Goal: Information Seeking & Learning: Learn about a topic

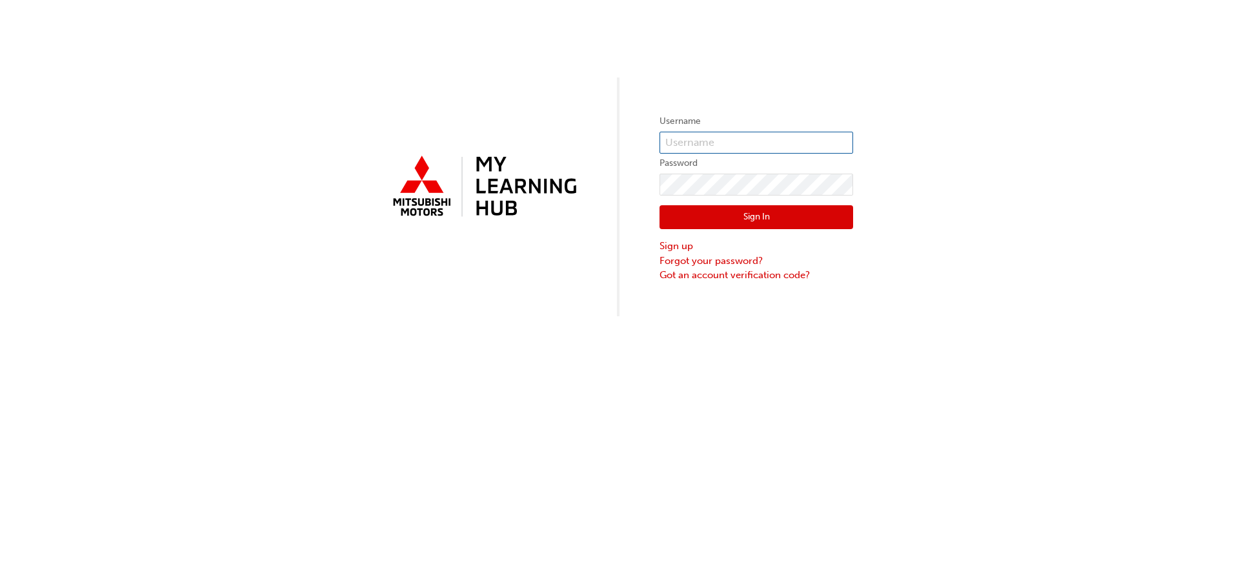
click at [682, 138] on input "text" at bounding box center [757, 143] width 194 height 22
type input "[EMAIL_ADDRESS][DOMAIN_NAME]"
click button "Sign In" at bounding box center [757, 217] width 194 height 25
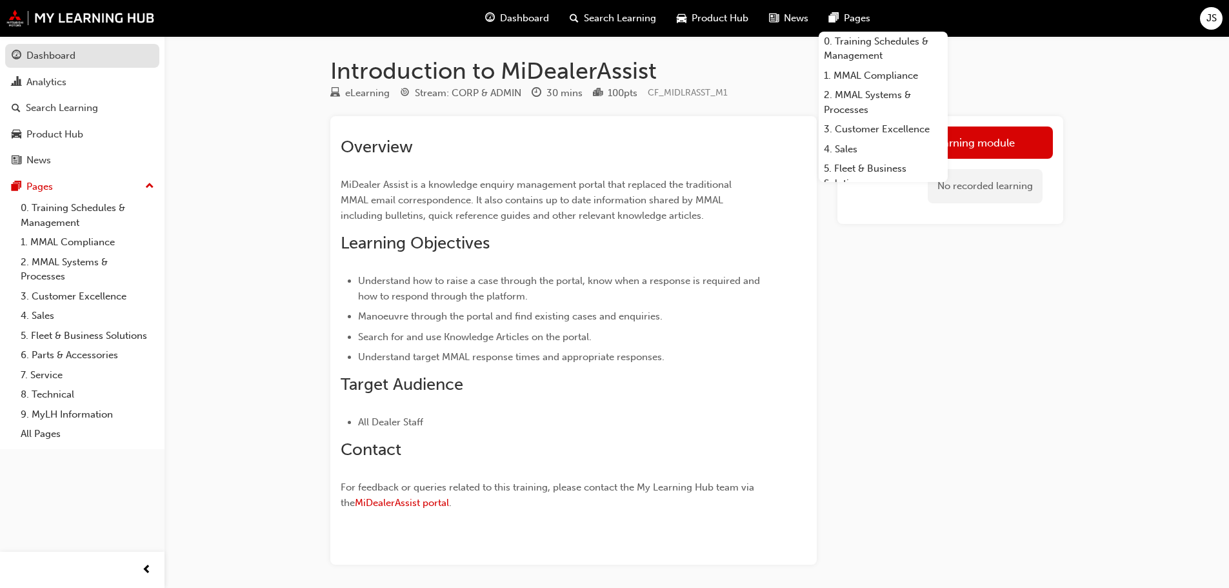
click at [42, 65] on link "Dashboard" at bounding box center [82, 56] width 154 height 24
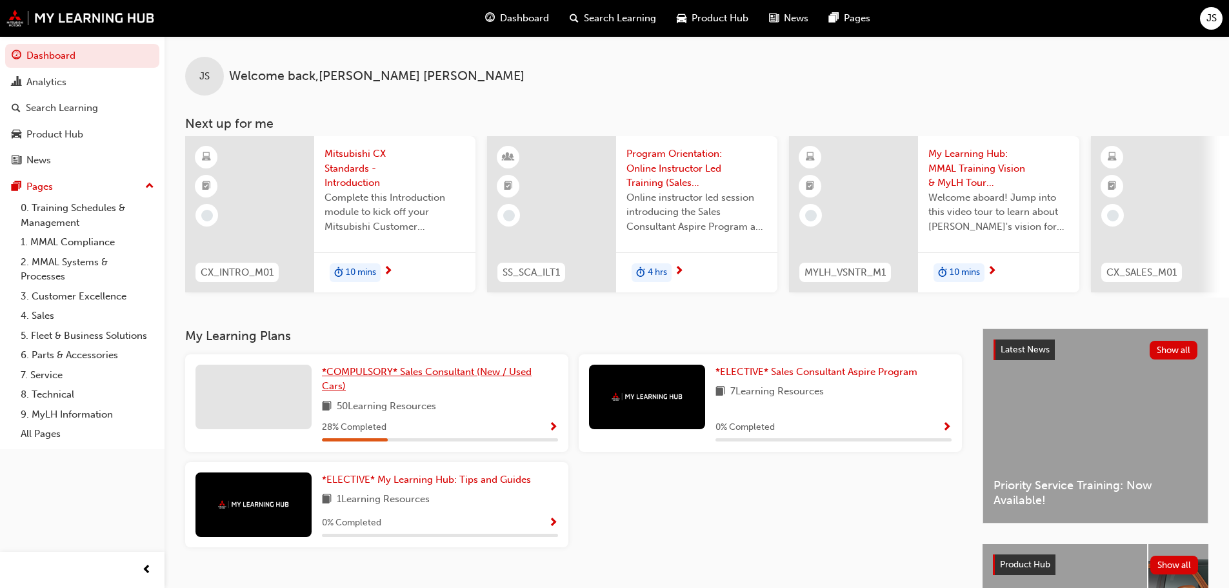
click at [372, 375] on span "*COMPULSORY* Sales Consultant (New / Used Cars)" at bounding box center [427, 379] width 210 height 26
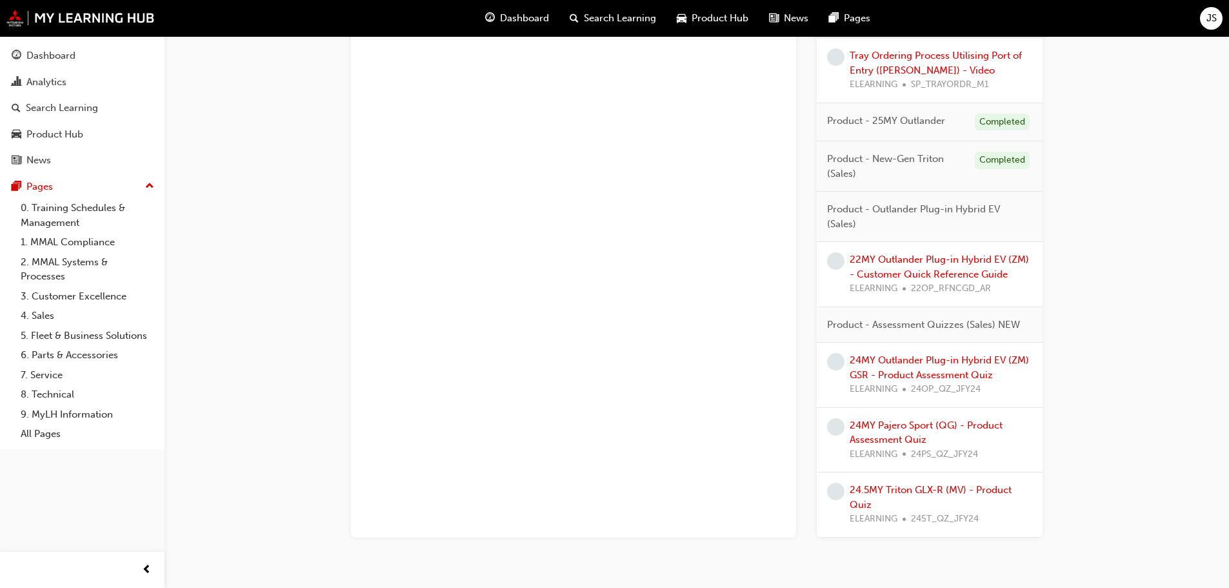
scroll to position [2549, 0]
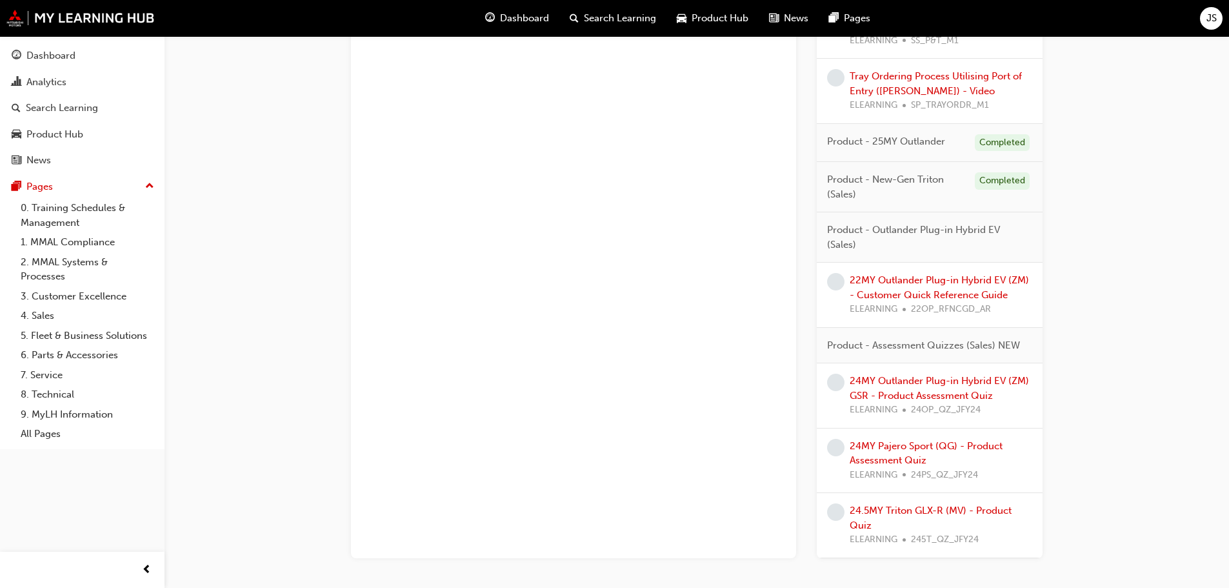
click at [976, 179] on div "Completed" at bounding box center [1002, 180] width 55 height 17
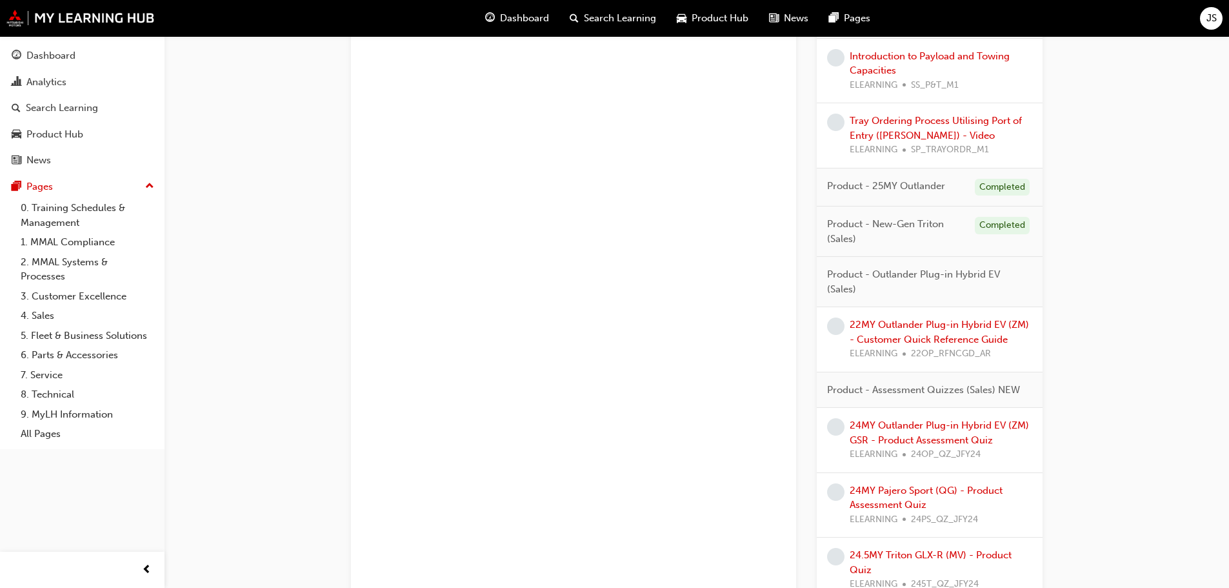
scroll to position [2485, 0]
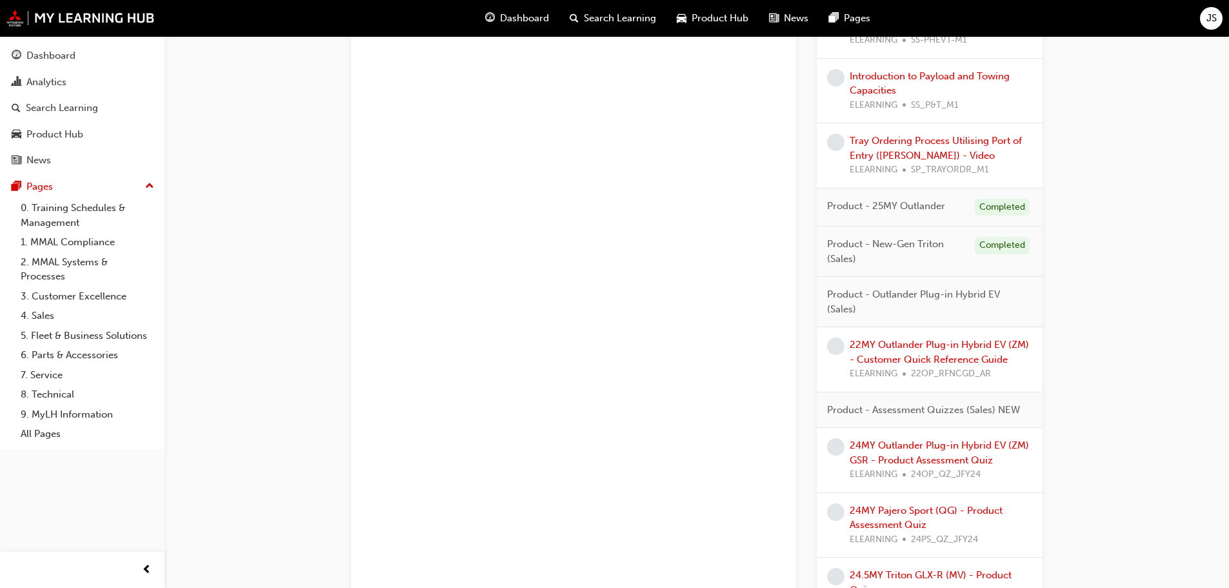
click at [844, 252] on span "Product - New-Gen Triton (Sales)" at bounding box center [895, 251] width 137 height 29
click at [1018, 232] on div "Product - New-Gen Triton (Sales) Completed" at bounding box center [930, 252] width 226 height 50
click at [1007, 245] on div "Completed" at bounding box center [1002, 245] width 55 height 17
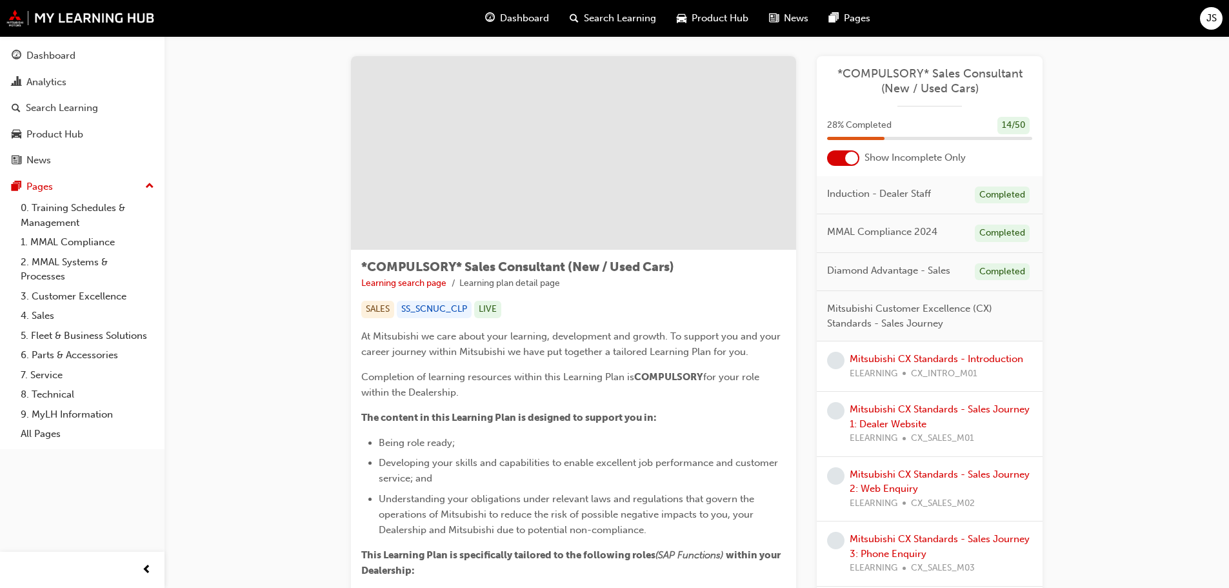
scroll to position [0, 0]
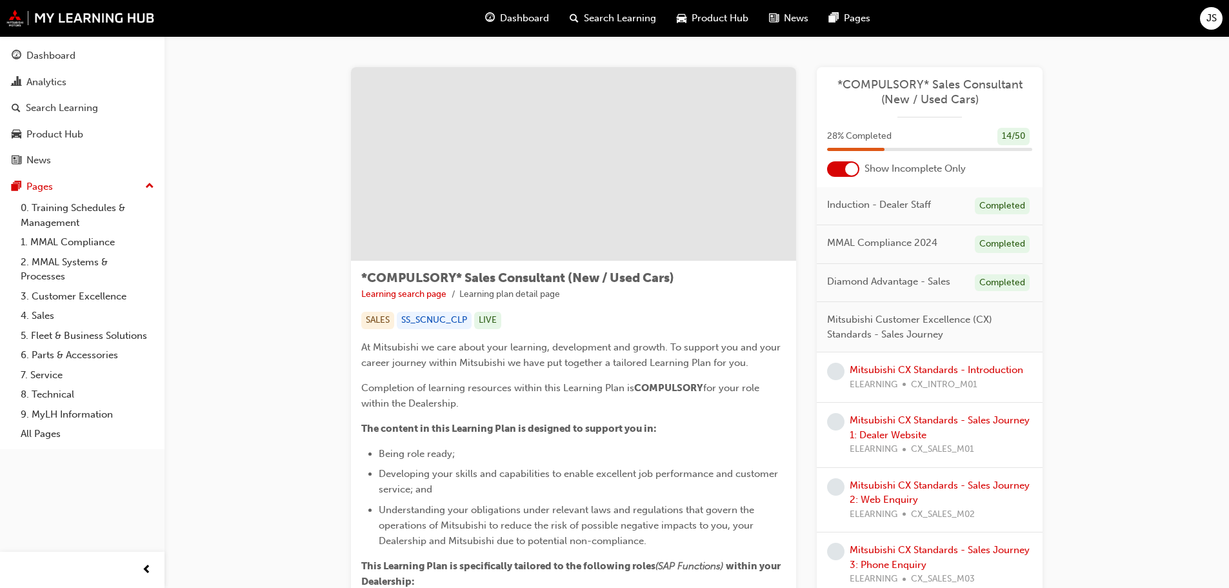
click at [849, 170] on div at bounding box center [851, 169] width 13 height 13
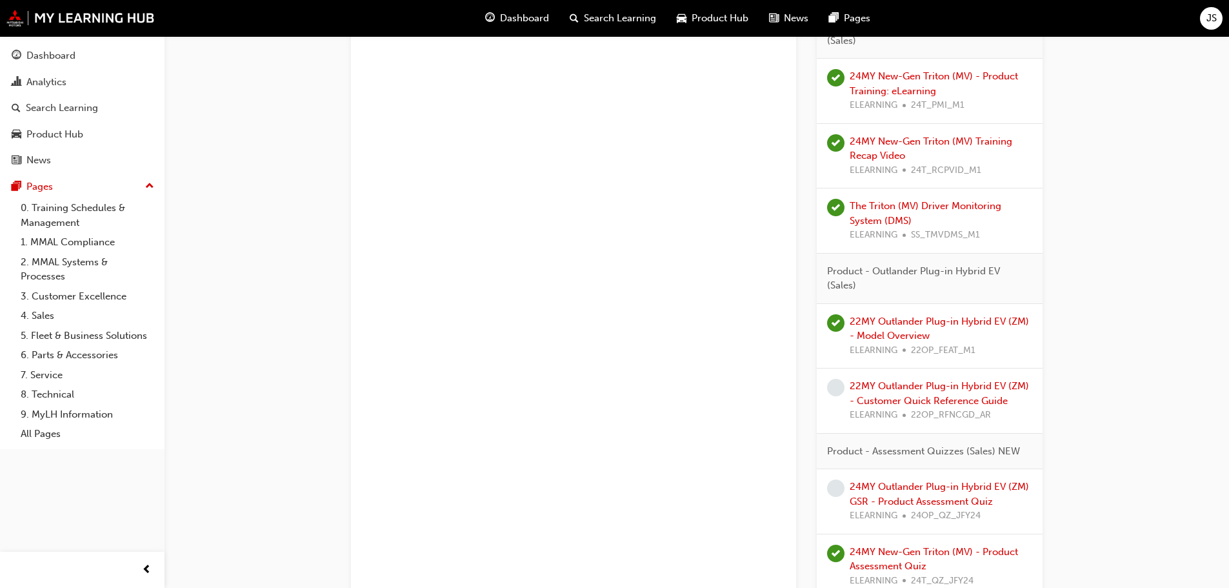
scroll to position [3141, 0]
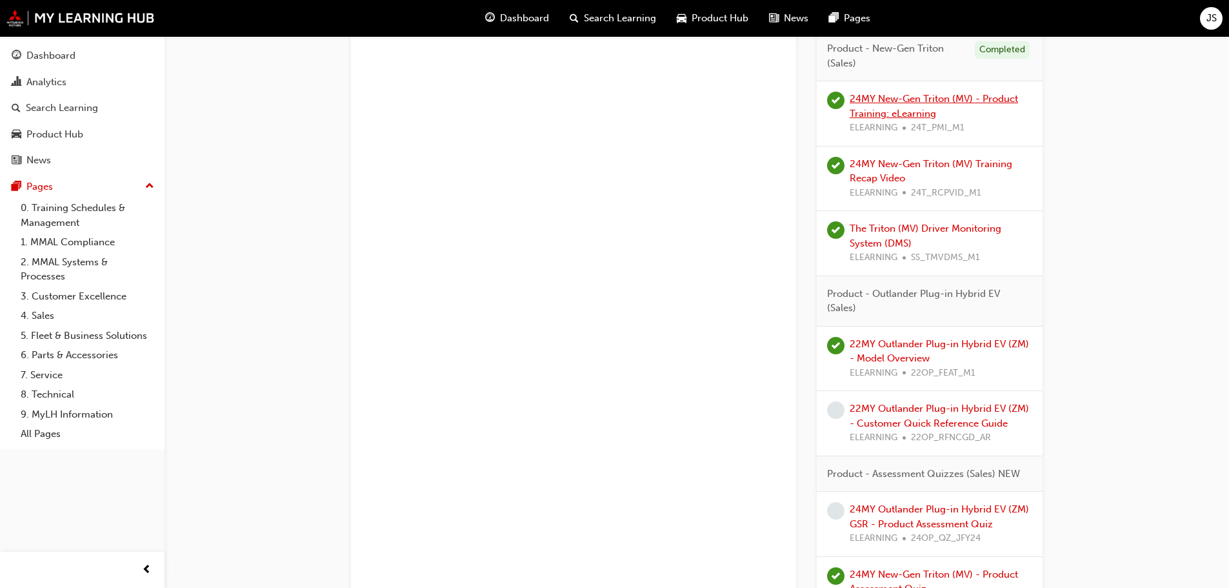
click at [914, 98] on link "24MY New-Gen Triton (MV) - Product Training: eLearning" at bounding box center [934, 106] width 168 height 26
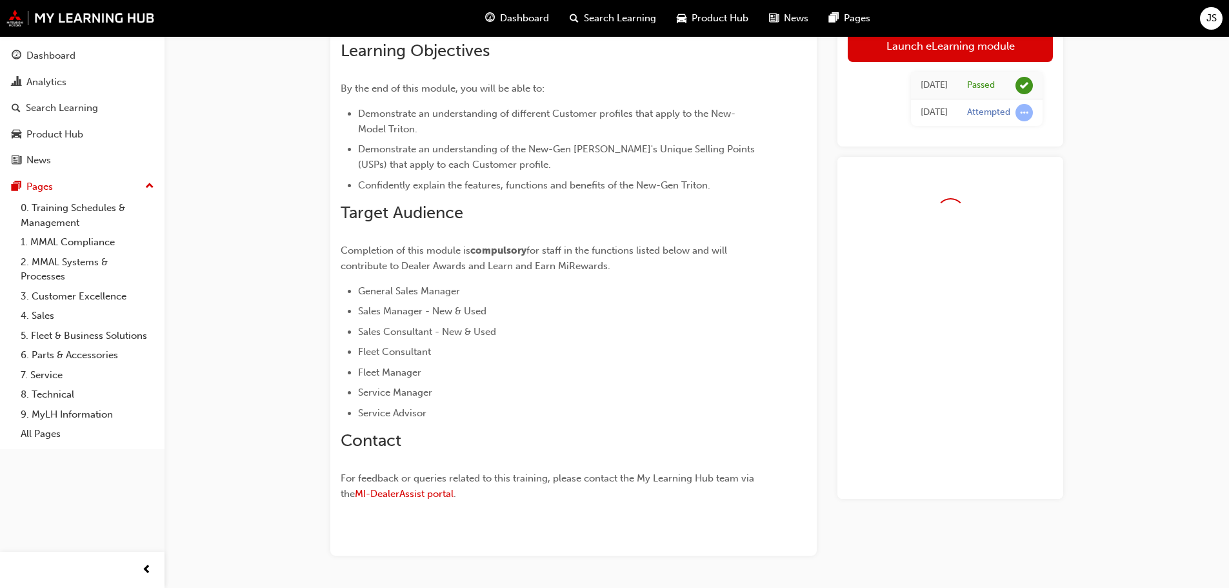
scroll to position [169, 0]
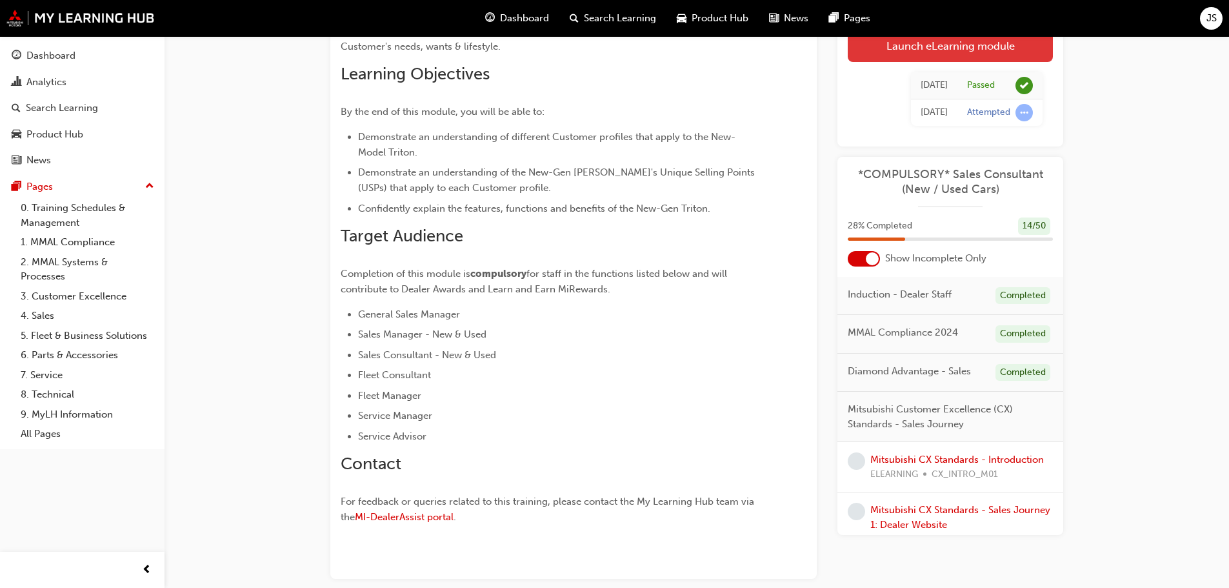
click at [922, 52] on link "Launch eLearning module" at bounding box center [950, 46] width 205 height 32
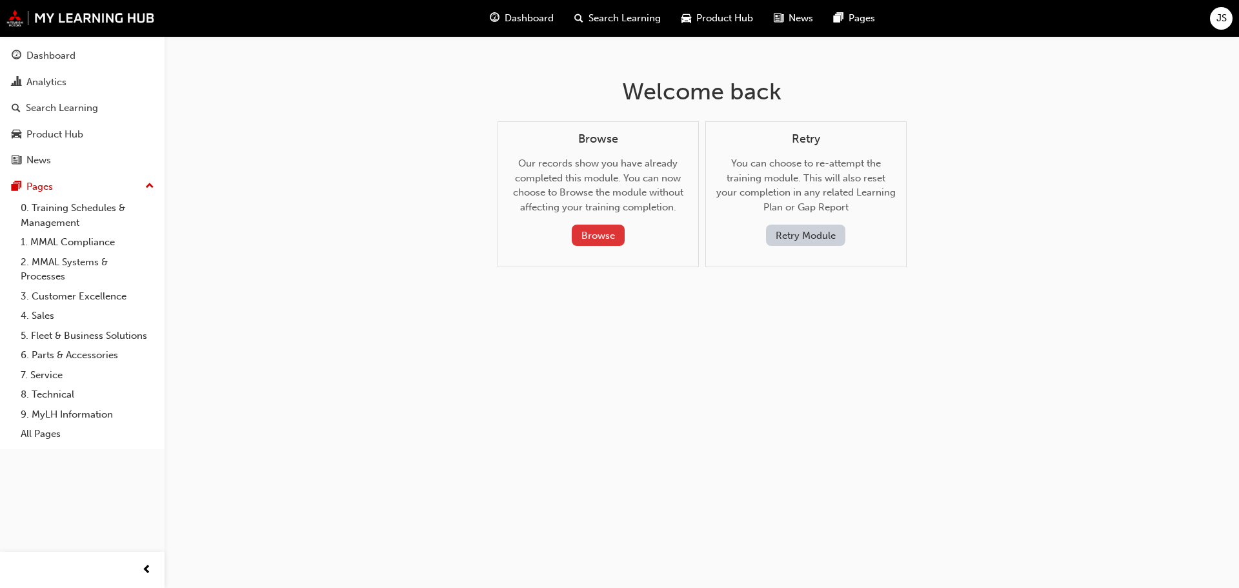
click at [590, 241] on button "Browse" at bounding box center [598, 235] width 53 height 21
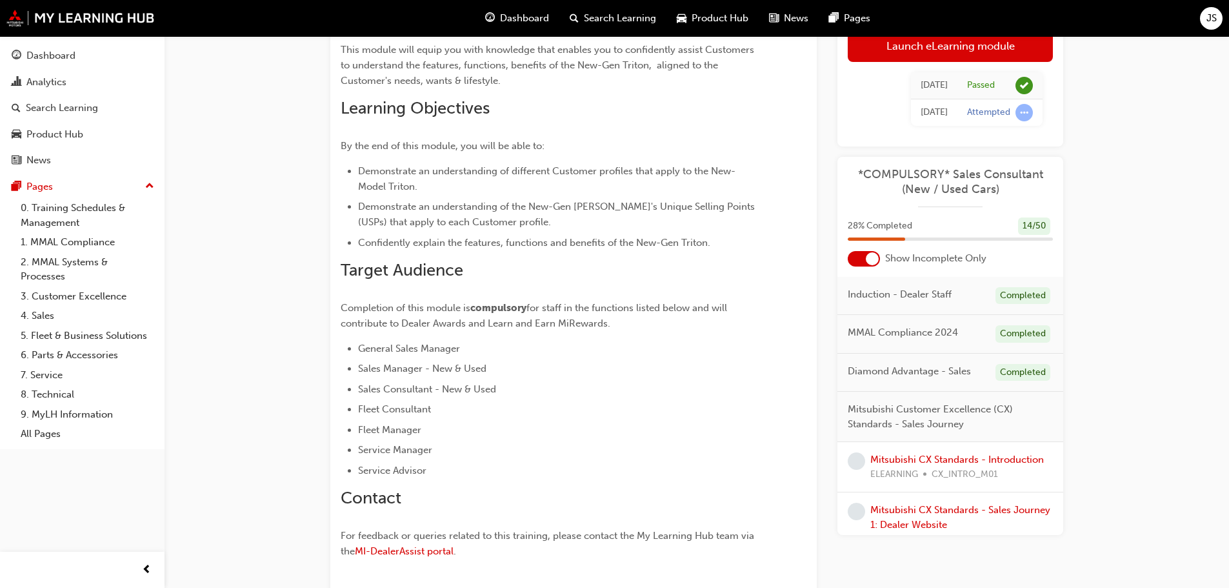
scroll to position [105, 0]
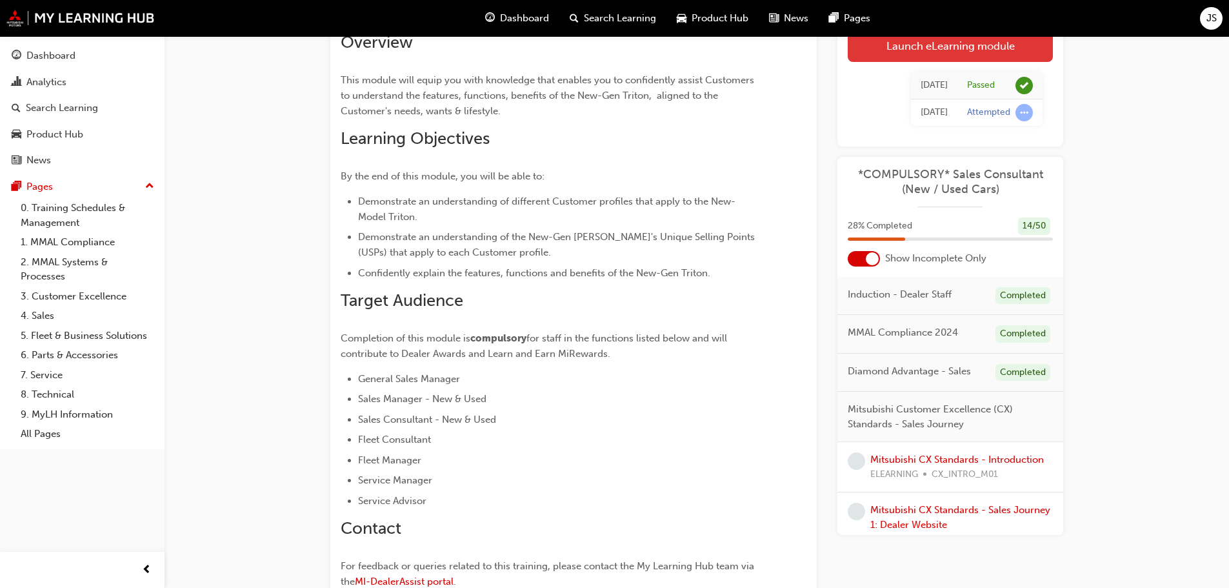
click at [945, 43] on link "Launch eLearning module" at bounding box center [950, 46] width 205 height 32
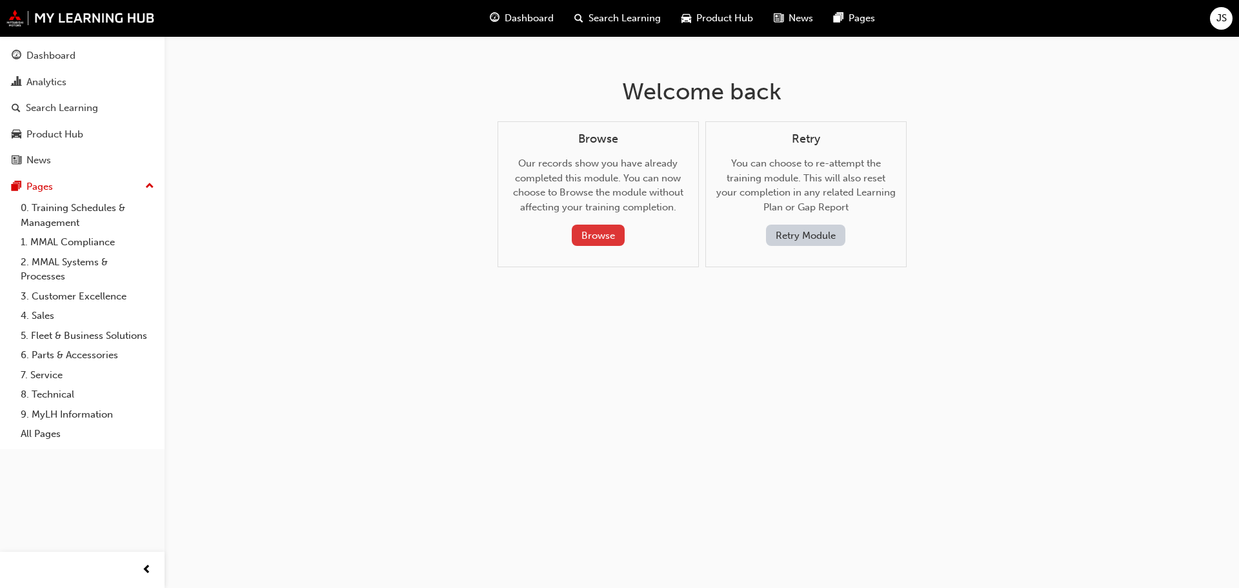
click at [600, 238] on button "Browse" at bounding box center [598, 235] width 53 height 21
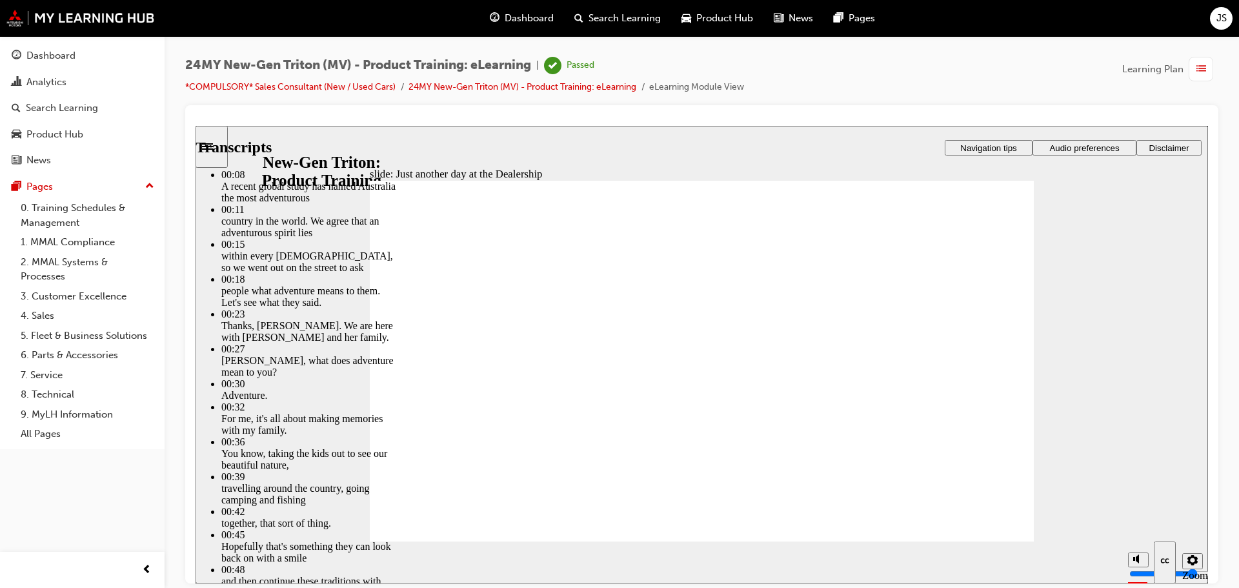
type input "260"
